Goal: Book appointment/travel/reservation

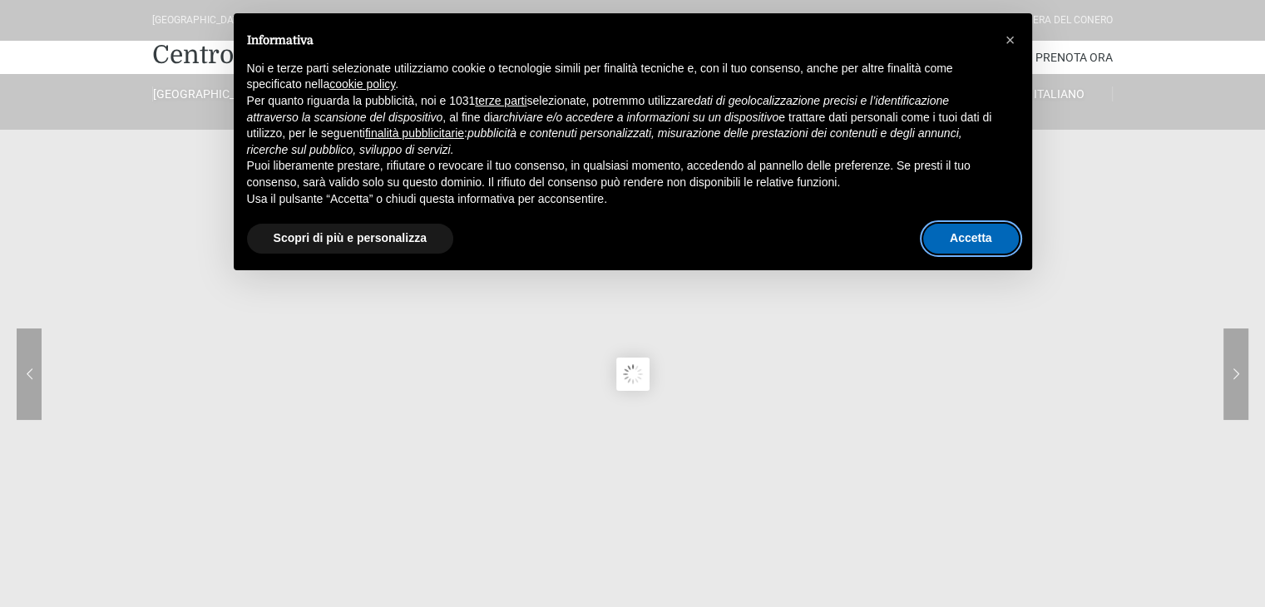
click at [978, 239] on button "Accetta" at bounding box center [971, 239] width 96 height 30
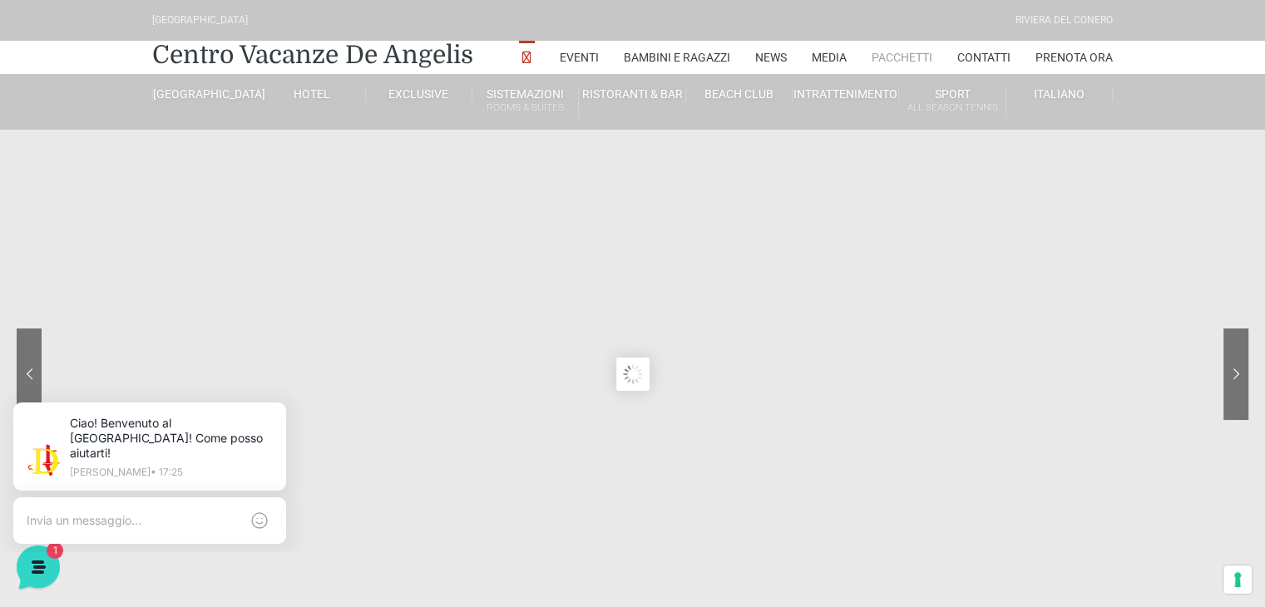
click at [888, 56] on link "Pacchetti" at bounding box center [902, 57] width 61 height 33
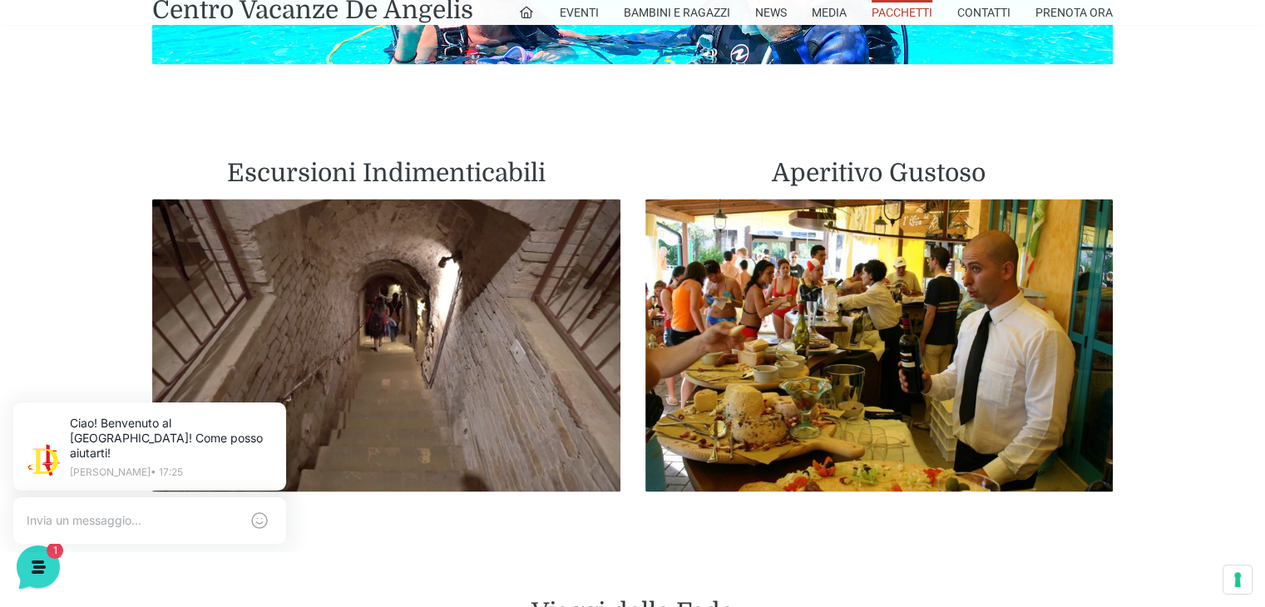
scroll to position [2962, 0]
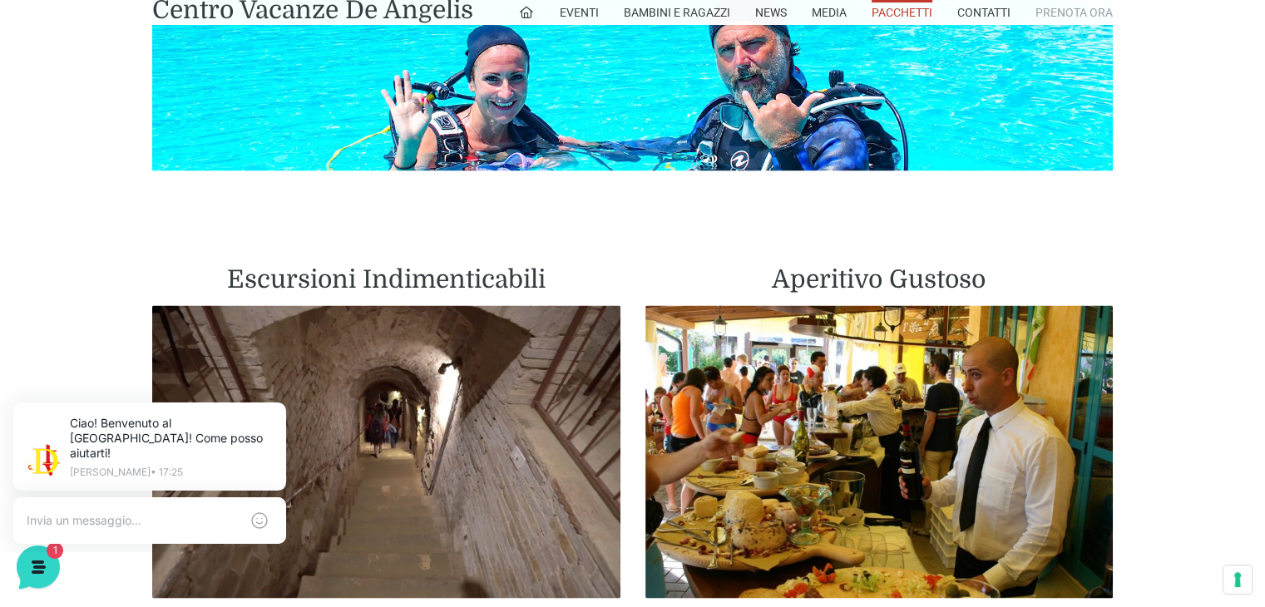
click at [1066, 17] on link "Prenota Ora" at bounding box center [1074, 12] width 77 height 25
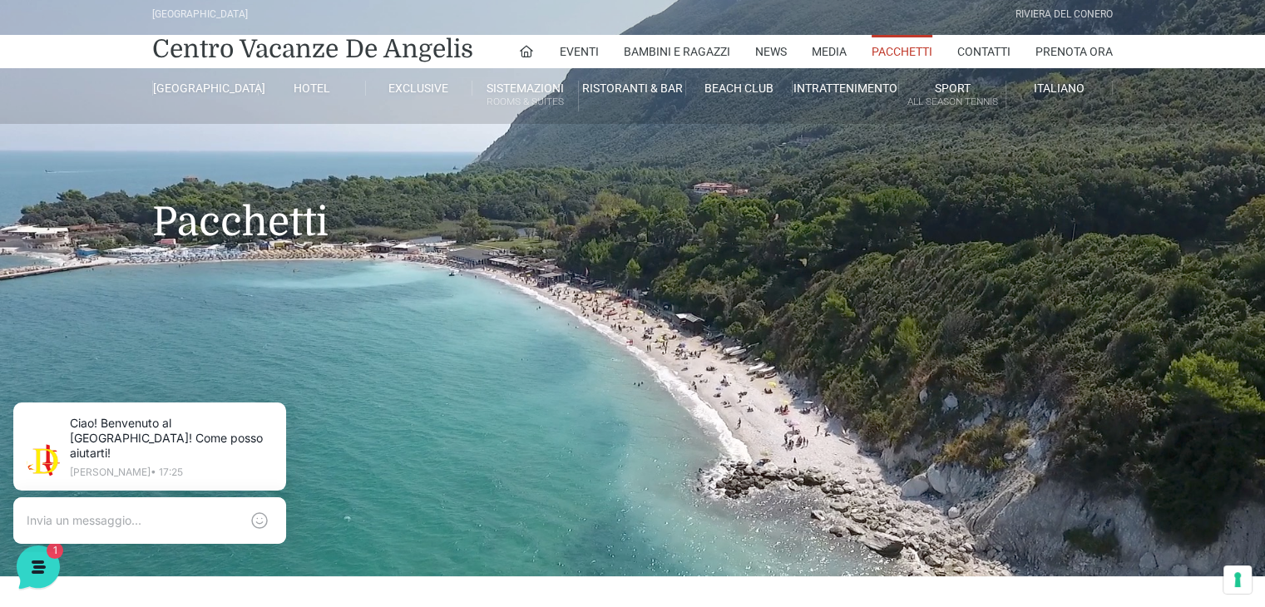
scroll to position [0, 0]
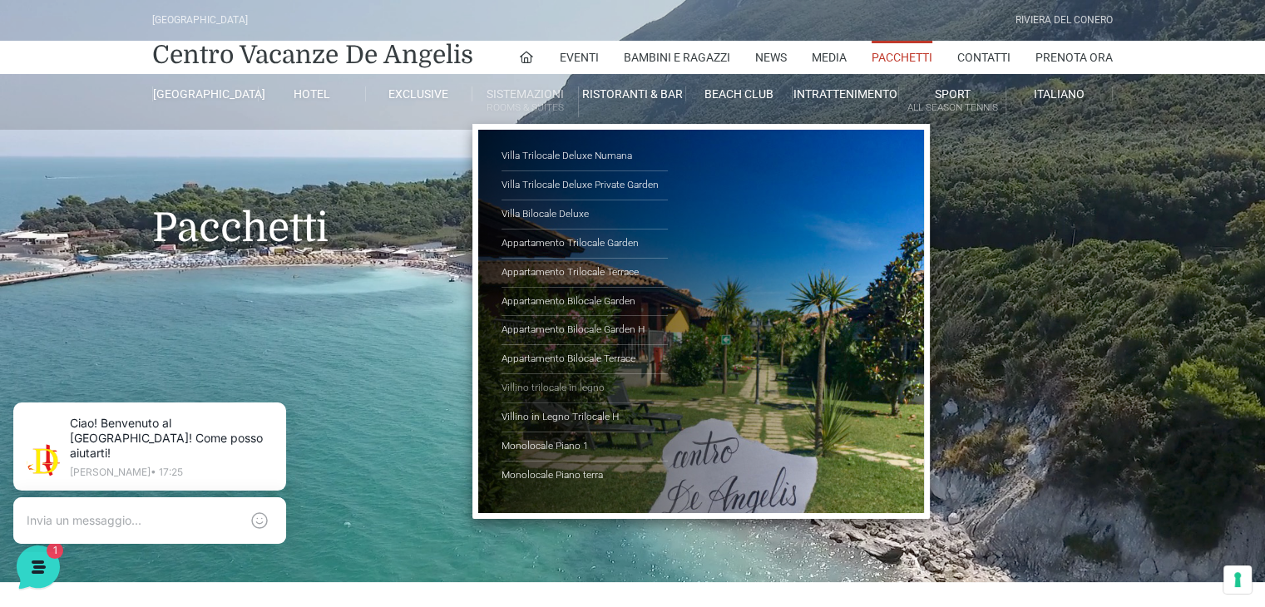
click at [569, 391] on link "Villino trilocale in legno" at bounding box center [585, 388] width 166 height 29
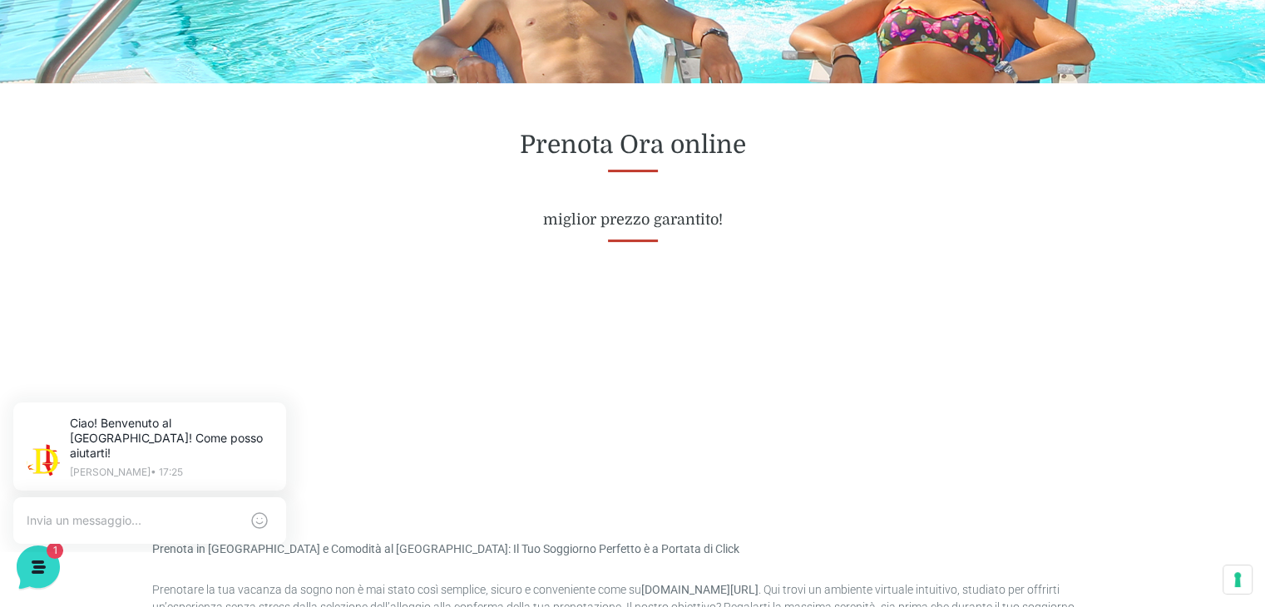
scroll to position [666, 0]
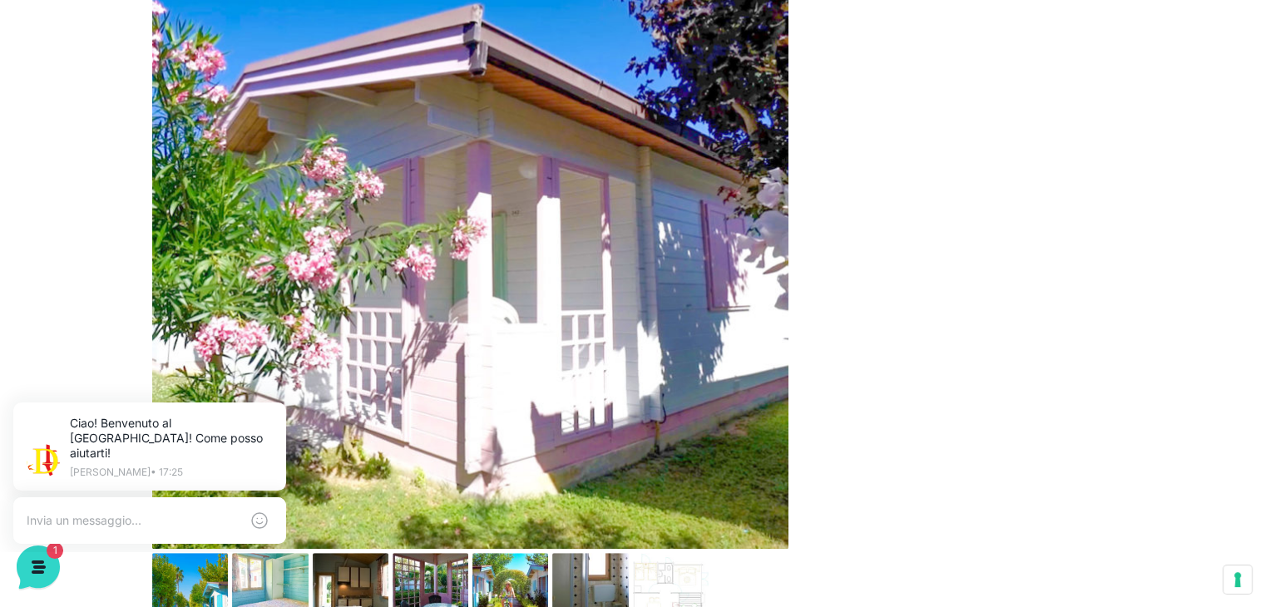
scroll to position [792, 0]
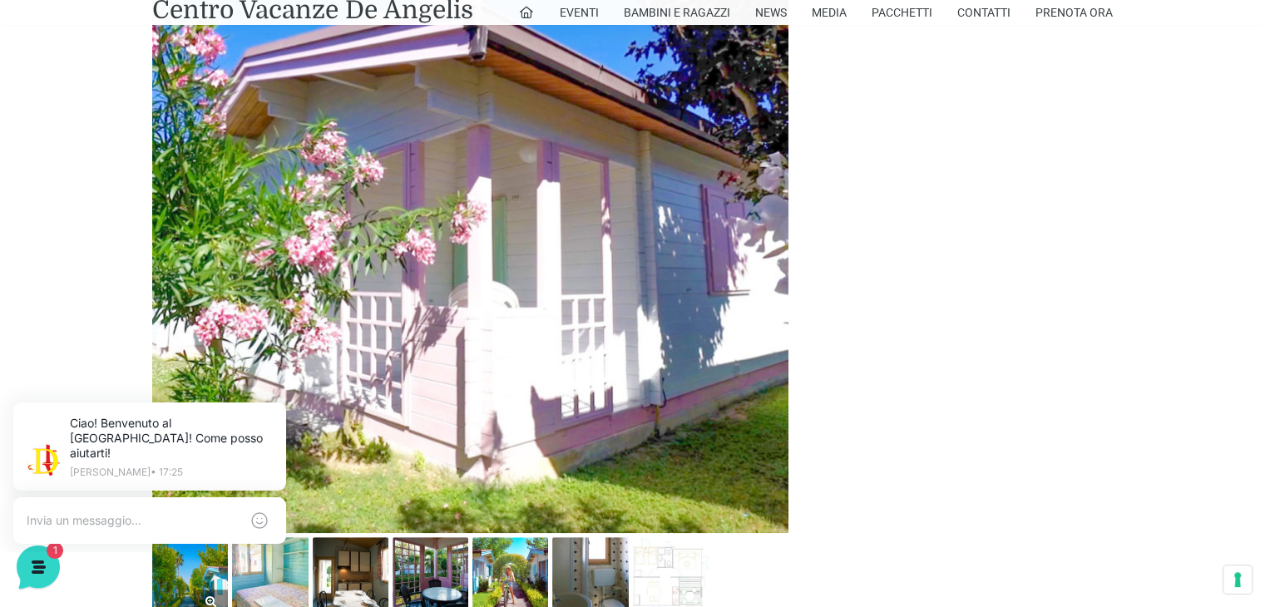
click at [185, 577] on img at bounding box center [190, 575] width 76 height 76
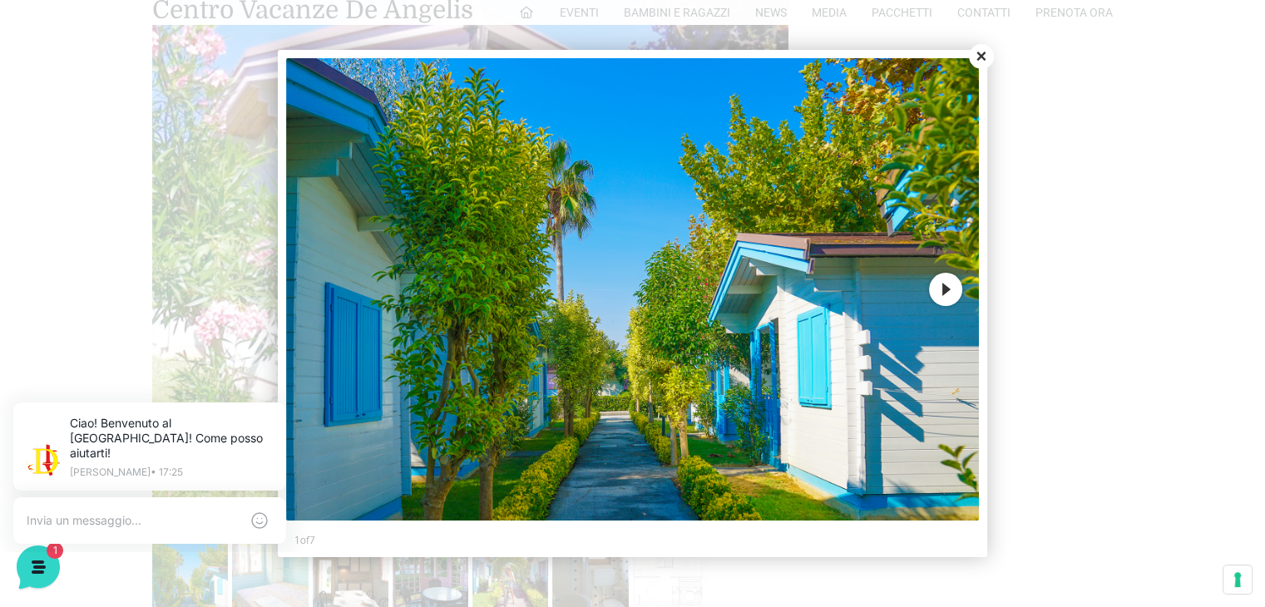
click at [950, 290] on button "Next" at bounding box center [945, 289] width 33 height 33
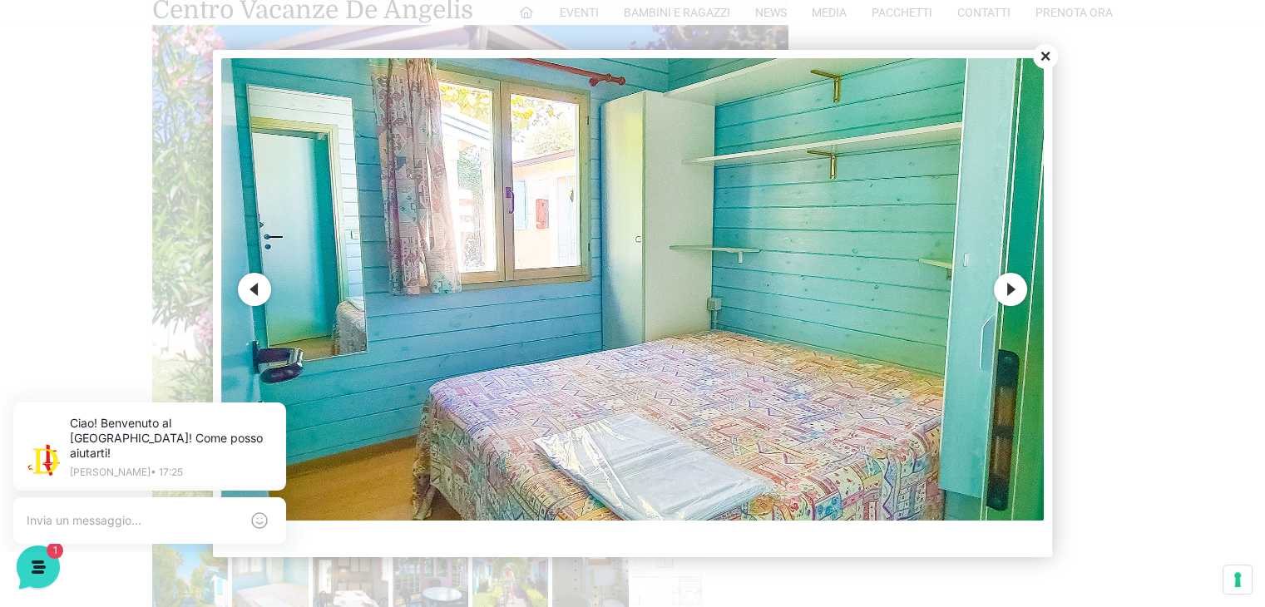
click at [1008, 281] on button "Next" at bounding box center [1010, 289] width 33 height 33
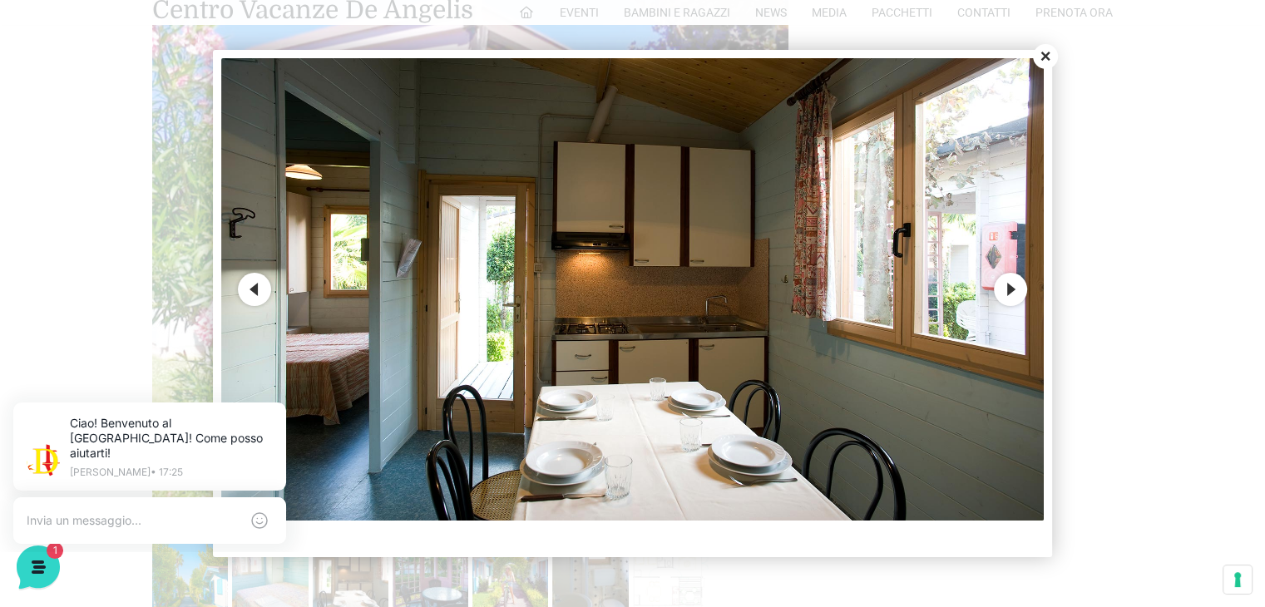
click at [1008, 281] on button "Next" at bounding box center [1010, 289] width 33 height 33
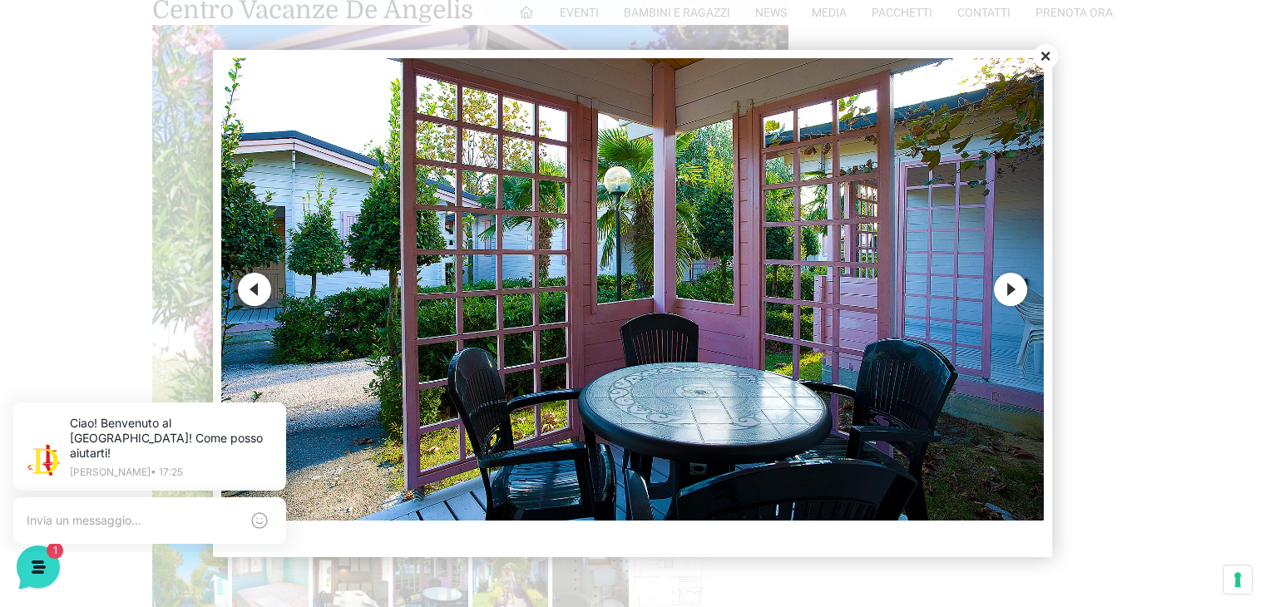
click at [1008, 281] on button "Next" at bounding box center [1010, 289] width 33 height 33
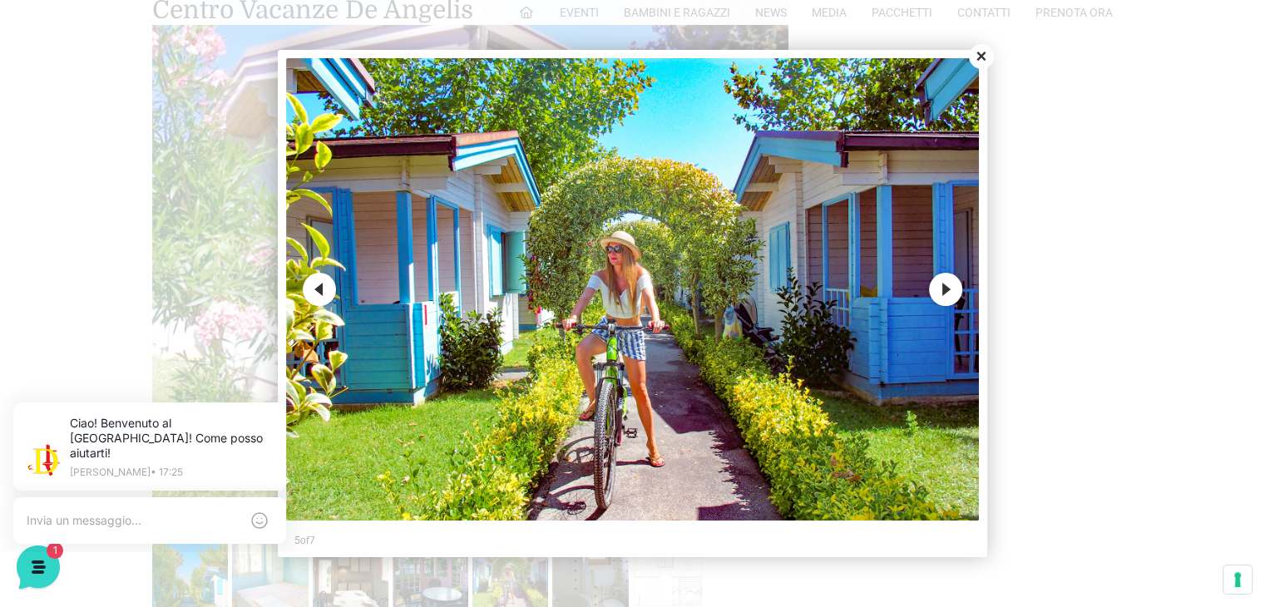
click at [979, 52] on button "Close" at bounding box center [981, 56] width 25 height 25
